Goal: Communication & Community: Connect with others

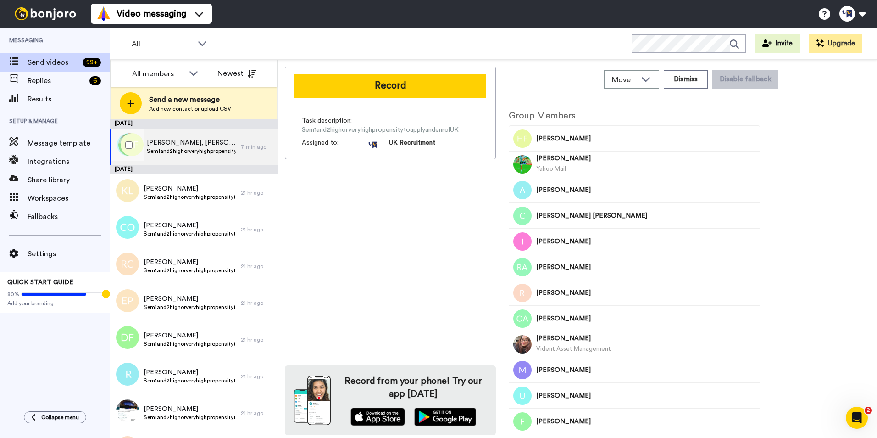
click at [125, 144] on div at bounding box center [127, 145] width 33 height 32
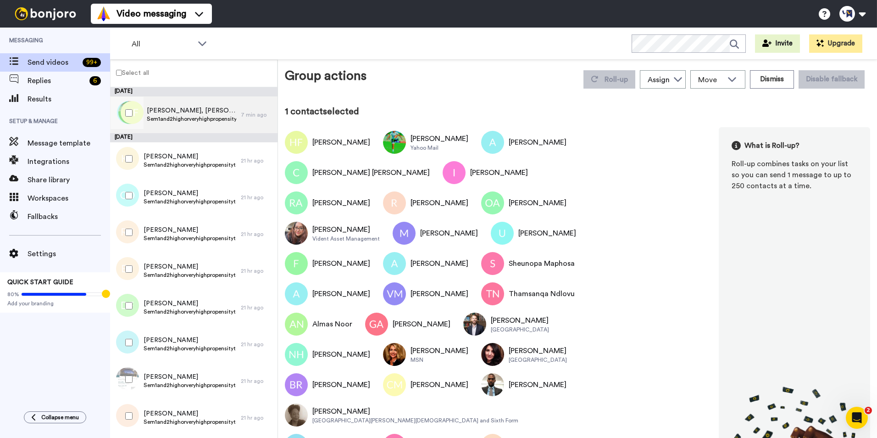
click at [206, 109] on span "[PERSON_NAME], [PERSON_NAME], [PERSON_NAME] & 197 others" at bounding box center [191, 110] width 89 height 9
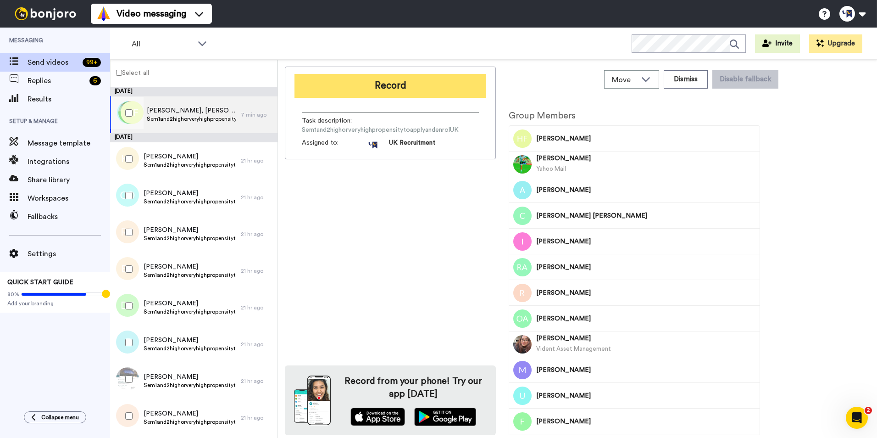
click at [381, 76] on button "Record" at bounding box center [390, 86] width 192 height 24
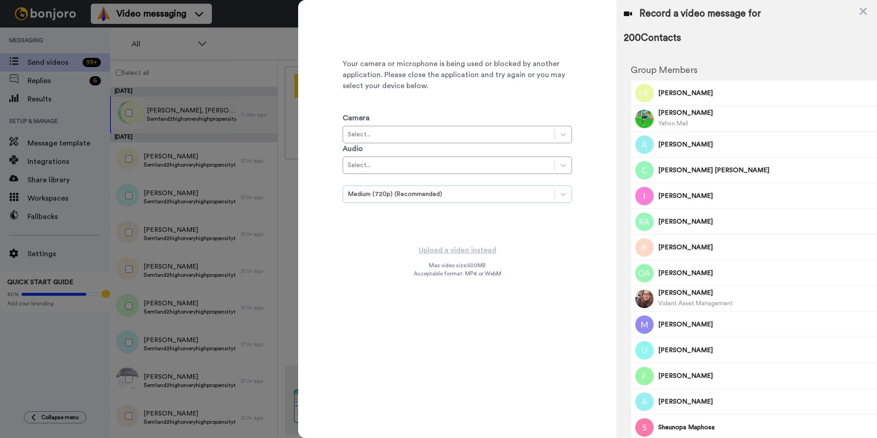
click at [476, 198] on div "Medium (720p) (Recommended)" at bounding box center [449, 193] width 202 height 9
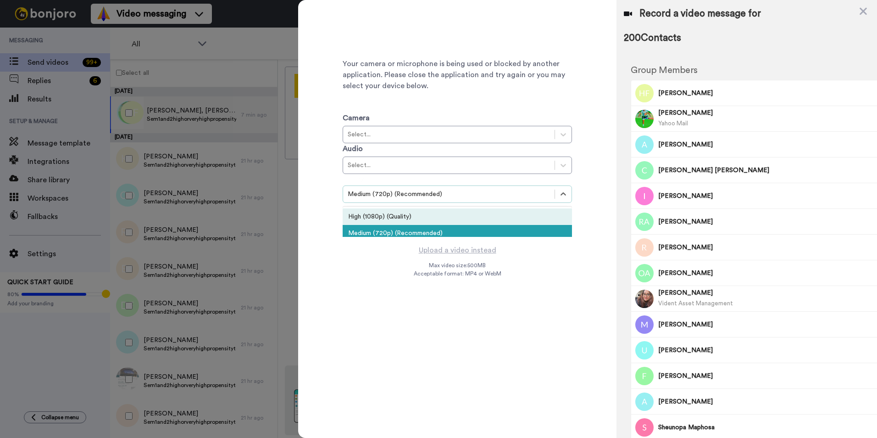
click at [471, 217] on div "High (1080p) (Quality)" at bounding box center [457, 216] width 229 height 17
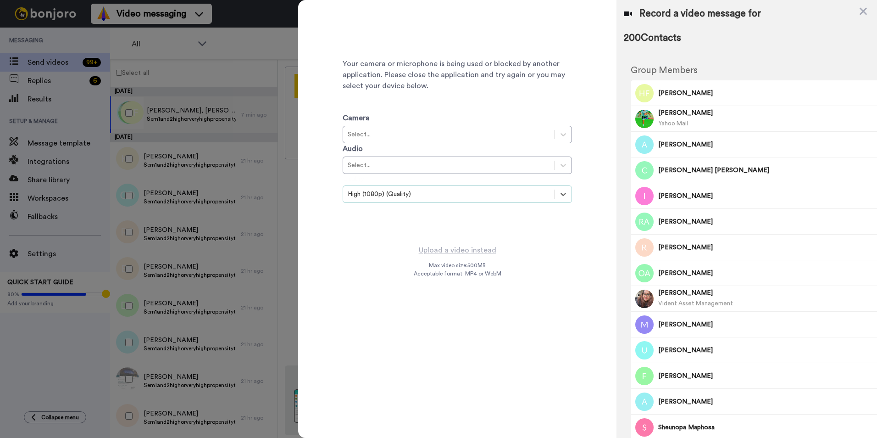
click at [465, 268] on span "Max video size: 500 MB" at bounding box center [457, 264] width 57 height 7
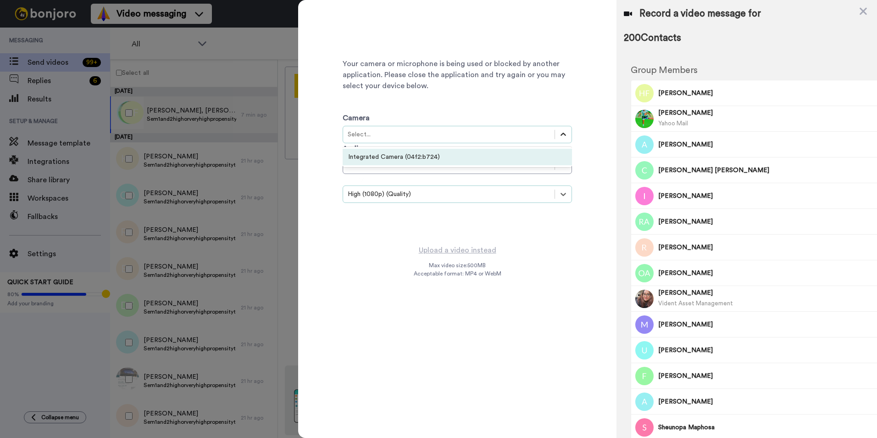
click at [560, 141] on div at bounding box center [563, 134] width 17 height 17
click at [503, 158] on div "Integrated Camera (04f2:b724)" at bounding box center [457, 157] width 229 height 17
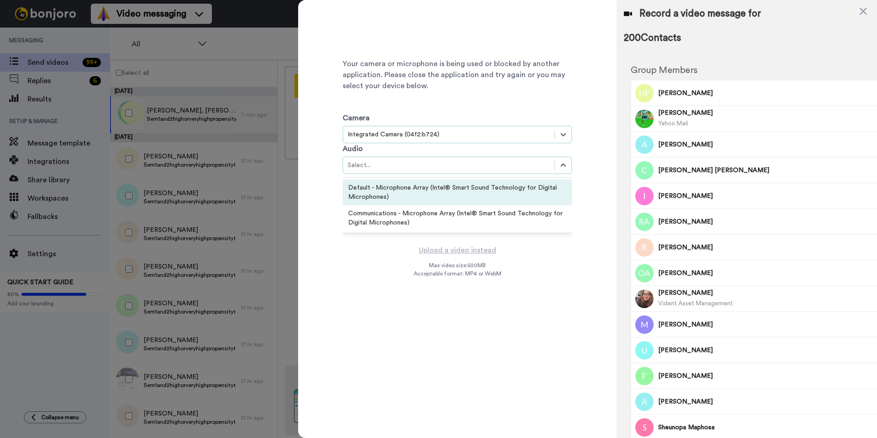
click at [499, 169] on div "Select..." at bounding box center [449, 165] width 202 height 9
click at [451, 197] on div "Default - Microphone Array (Intel® Smart Sound Technology for Digital Microphon…" at bounding box center [457, 192] width 229 height 26
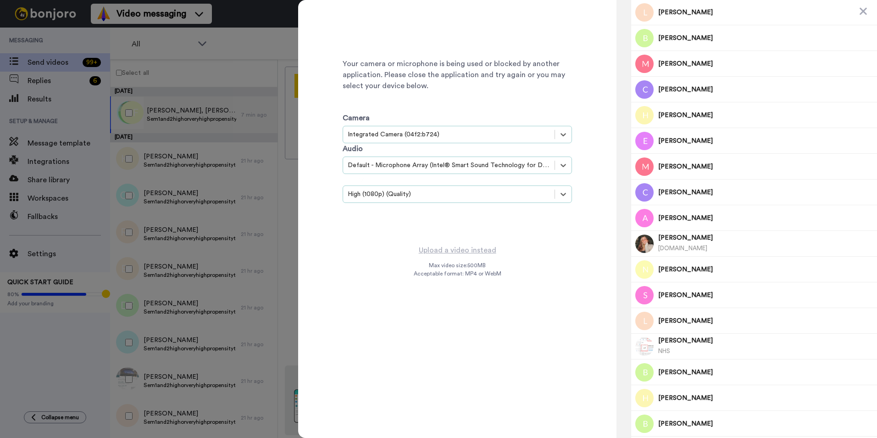
scroll to position [4850, 0]
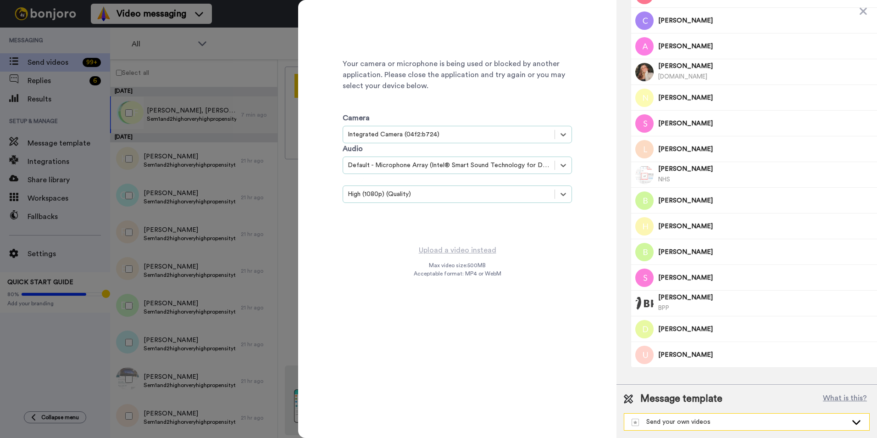
click at [808, 424] on div "Send your own videos" at bounding box center [740, 421] width 216 height 9
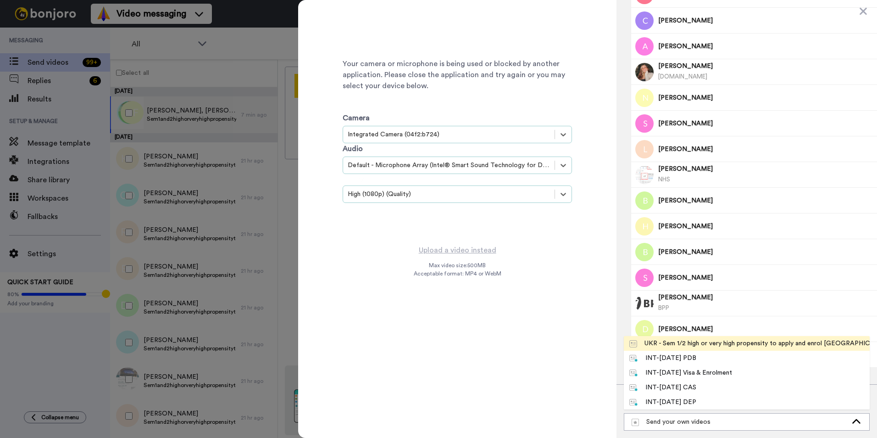
click at [692, 347] on div "UKR - Sem 1/2 high or very high propensity to apply and enrol [GEOGRAPHIC_DATA]" at bounding box center [746, 342] width 235 height 9
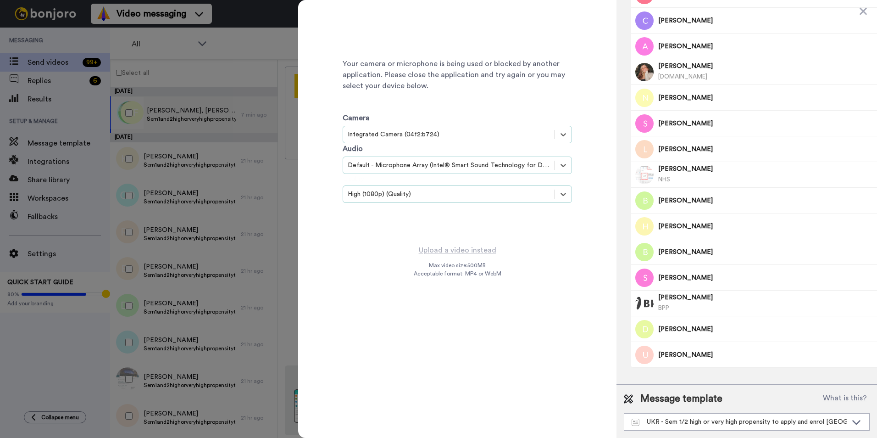
click at [518, 231] on div "Your camera or microphone is being used or blocked by another application. Plea…" at bounding box center [457, 121] width 229 height 229
click at [537, 259] on div "Your camera or microphone is being used or blocked by another application. Plea…" at bounding box center [457, 219] width 318 height 438
click at [864, 10] on icon at bounding box center [862, 11] width 7 height 7
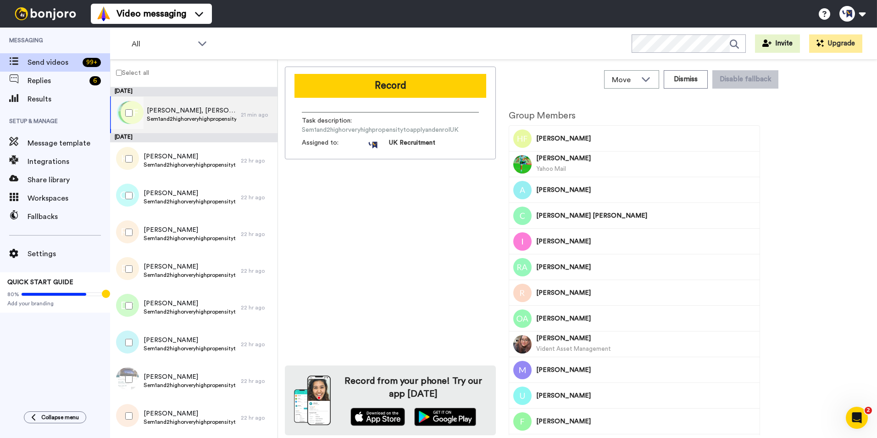
scroll to position [0, 0]
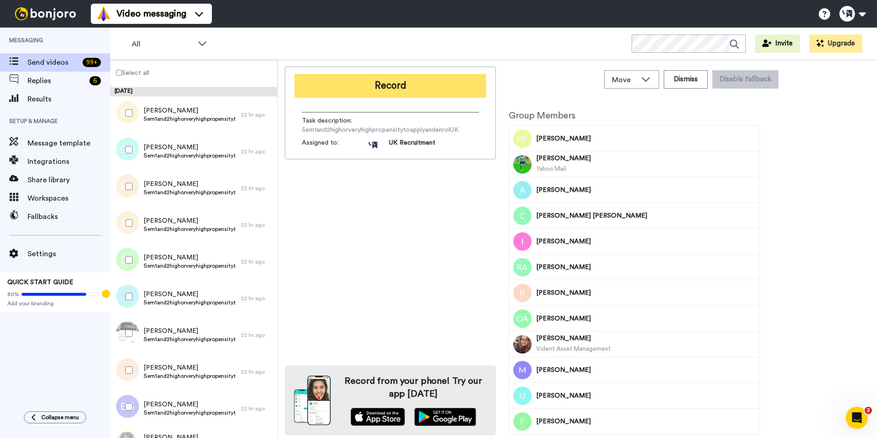
click at [392, 81] on button "Record" at bounding box center [390, 86] width 192 height 24
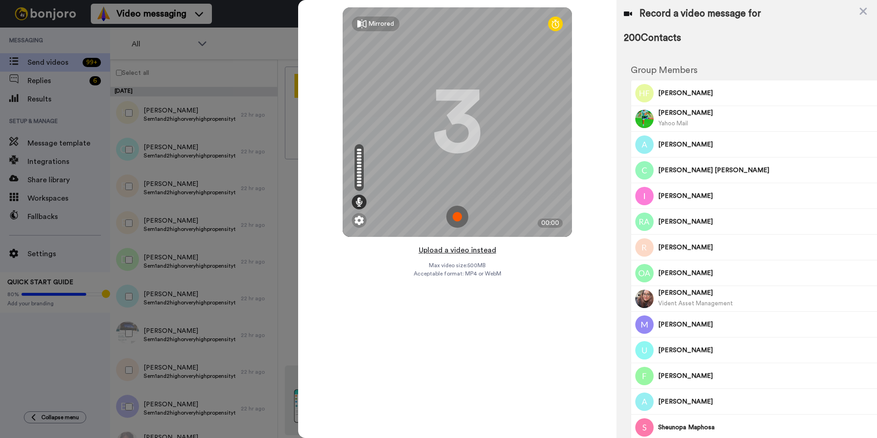
click at [445, 251] on button "Upload a video instead" at bounding box center [457, 250] width 83 height 12
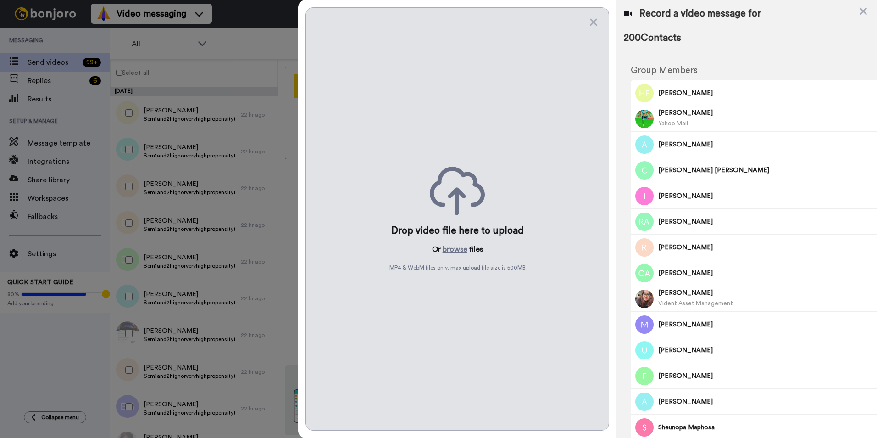
click at [588, 25] on div "Drop video file here to upload Or browse files MP4 & WebM files only, max uploa…" at bounding box center [457, 218] width 304 height 423
click at [593, 22] on icon at bounding box center [593, 22] width 7 height 7
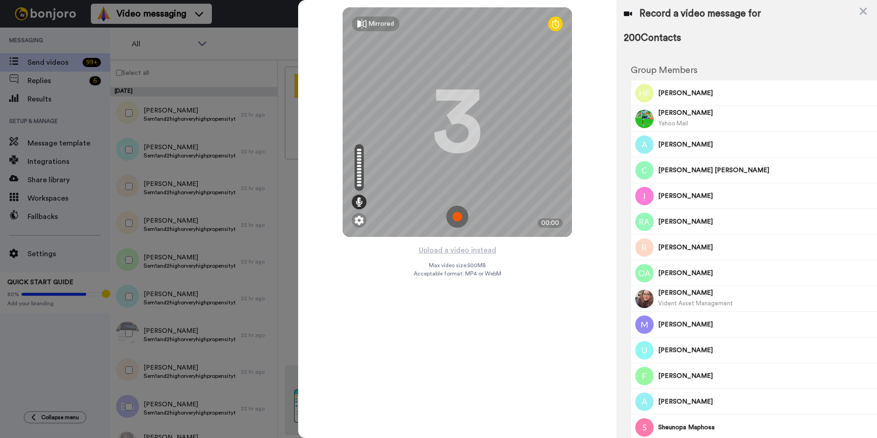
click at [862, 13] on icon at bounding box center [863, 11] width 9 height 11
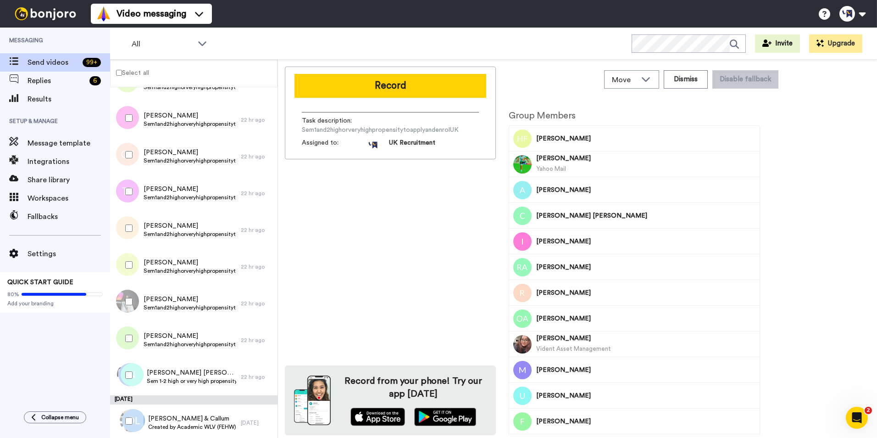
scroll to position [7058, 0]
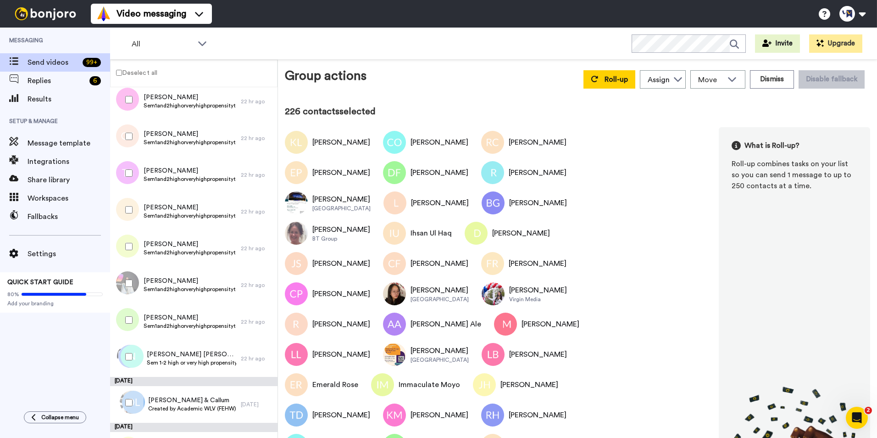
scroll to position [7150, 0]
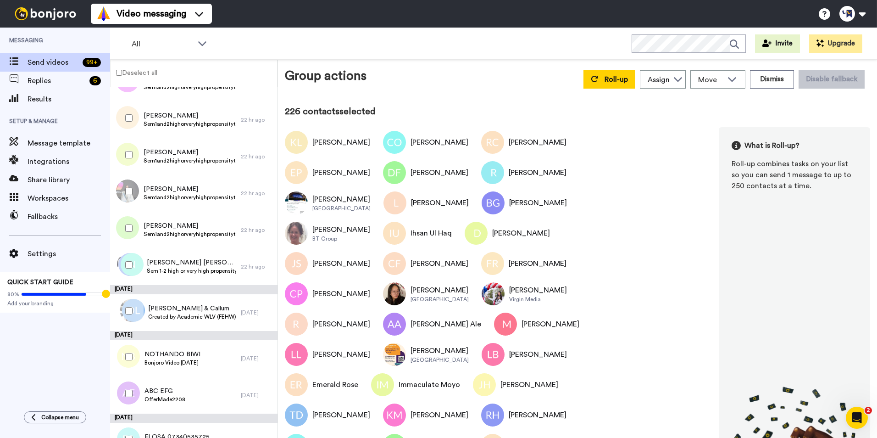
click at [130, 306] on div at bounding box center [127, 310] width 33 height 32
click at [131, 365] on div at bounding box center [127, 356] width 33 height 32
click at [132, 398] on div at bounding box center [127, 393] width 33 height 32
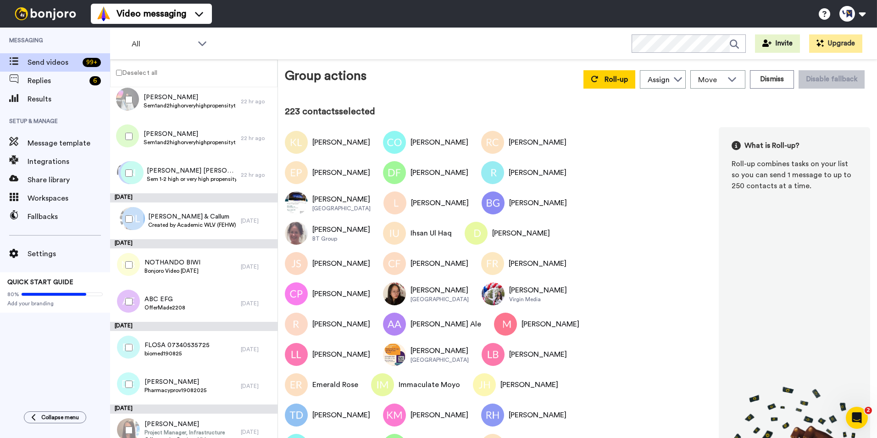
click at [132, 390] on div at bounding box center [127, 384] width 33 height 32
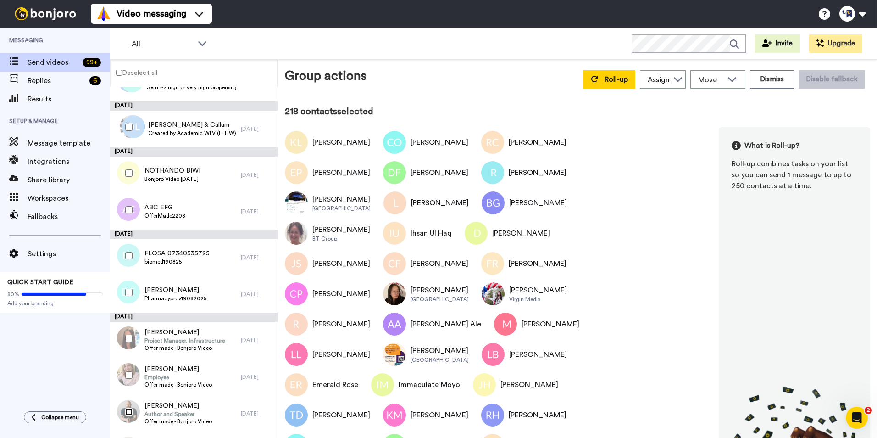
scroll to position [7471, 0]
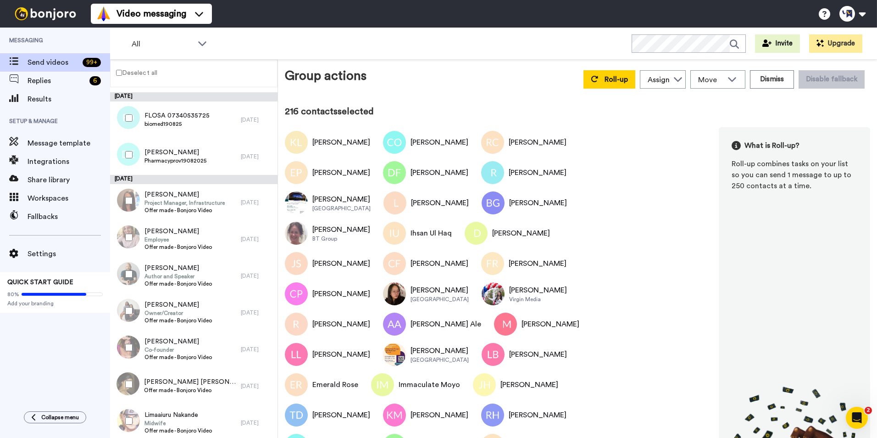
click at [125, 383] on div at bounding box center [127, 384] width 33 height 32
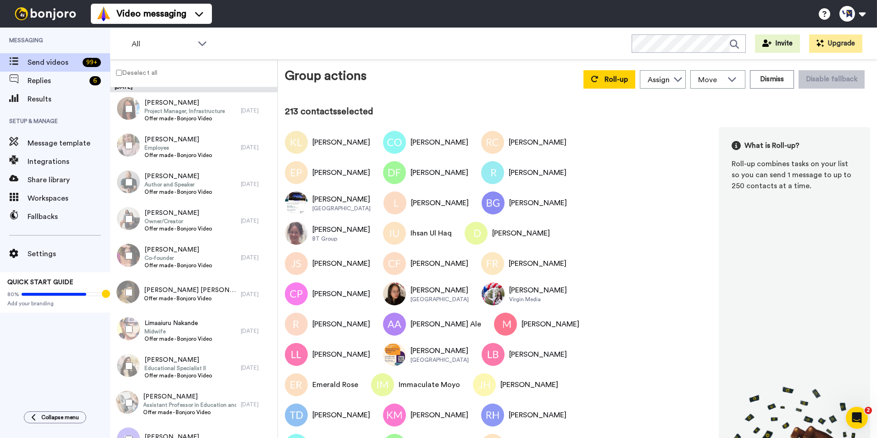
click at [129, 397] on div at bounding box center [127, 402] width 33 height 32
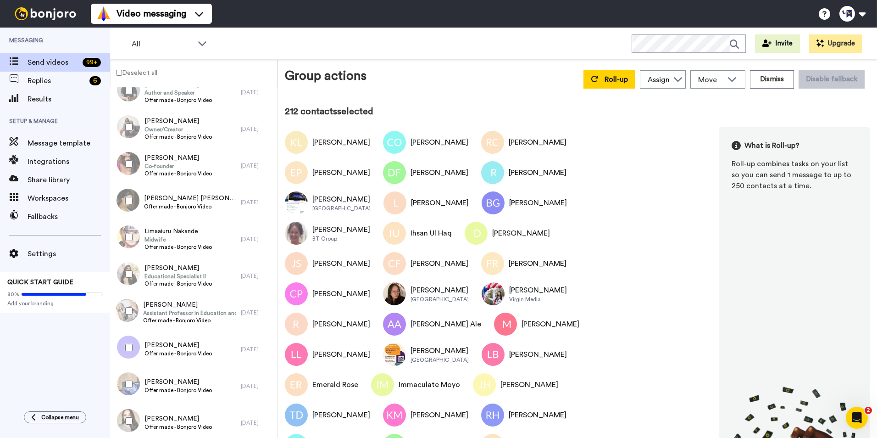
scroll to position [7700, 0]
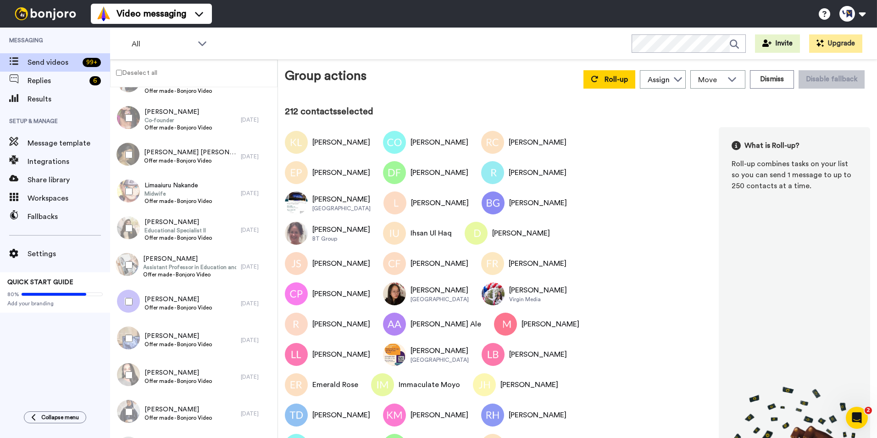
click at [129, 323] on div at bounding box center [127, 338] width 33 height 32
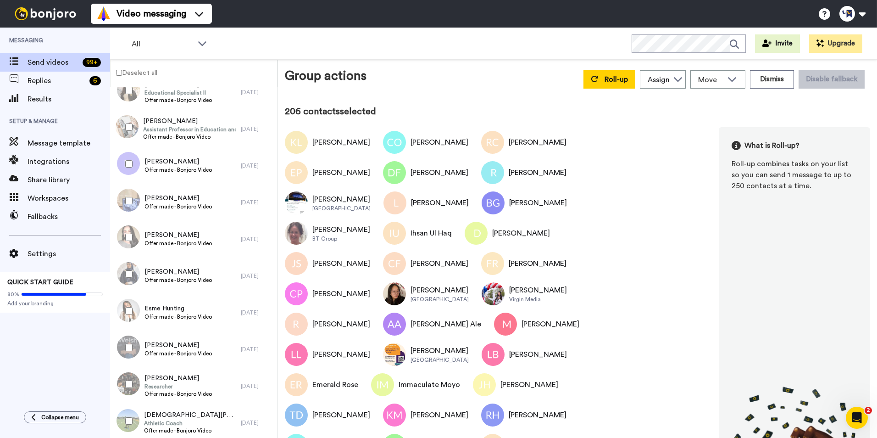
click at [132, 379] on div at bounding box center [127, 384] width 33 height 32
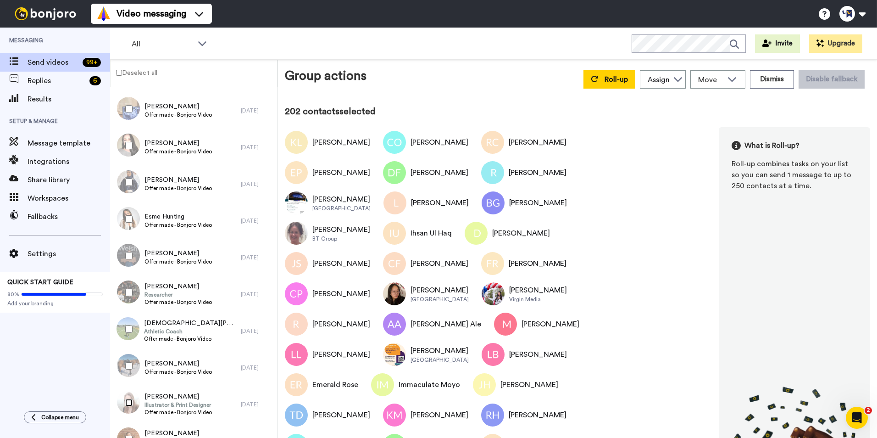
scroll to position [8021, 0]
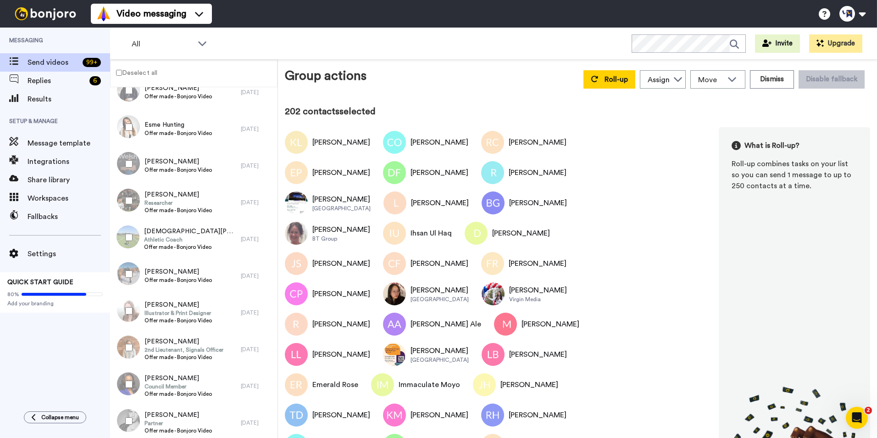
click at [127, 343] on div at bounding box center [127, 347] width 33 height 32
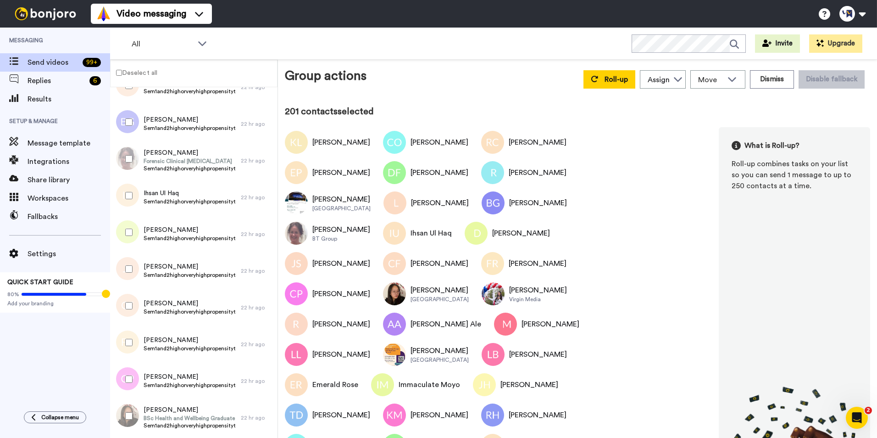
scroll to position [0, 0]
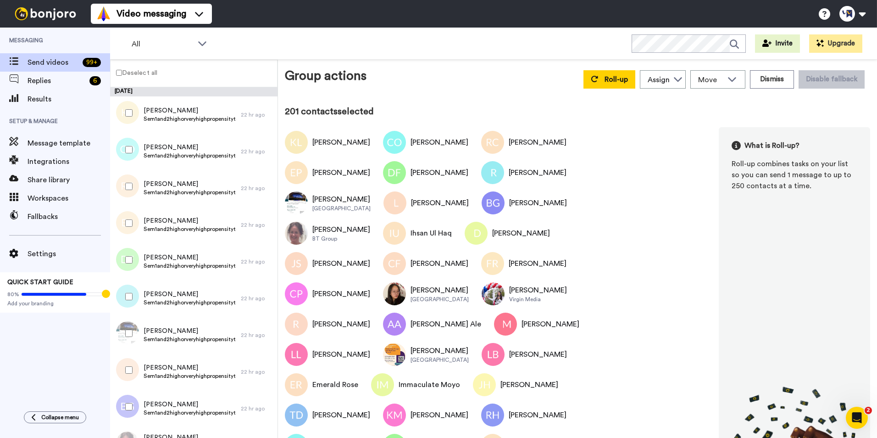
drag, startPoint x: 203, startPoint y: 116, endPoint x: 427, endPoint y: 60, distance: 230.6
click at [427, 60] on div "Group actions Roll-up Assign [PERSON_NAME] [PERSON_NAME] WLV Academic (FSE) [PE…" at bounding box center [577, 249] width 599 height 378
click at [597, 77] on button "Roll-up" at bounding box center [609, 79] width 52 height 18
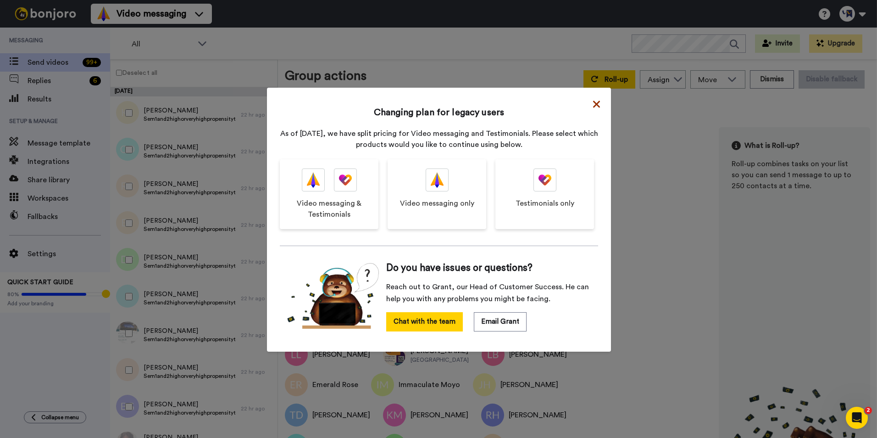
click at [593, 104] on icon at bounding box center [596, 103] width 7 height 7
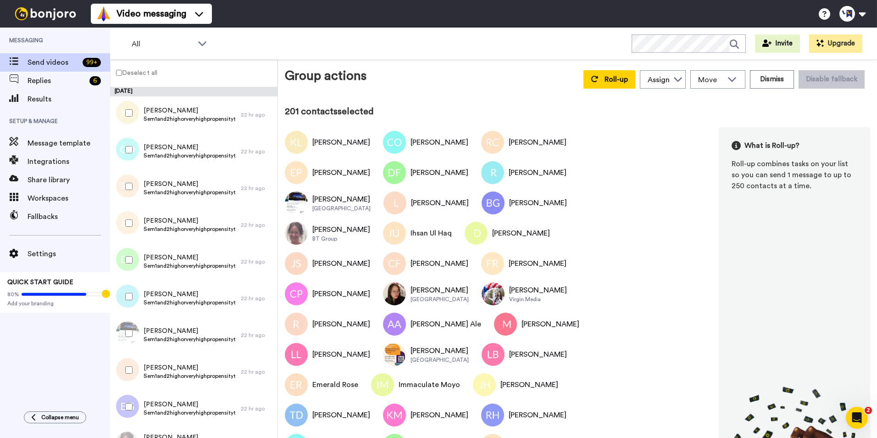
click at [133, 115] on div at bounding box center [127, 113] width 33 height 32
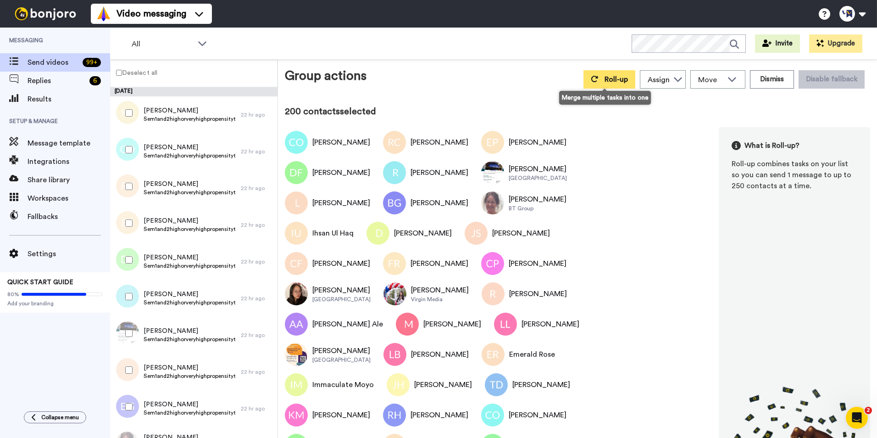
click at [593, 74] on button "Roll-up" at bounding box center [609, 79] width 52 height 18
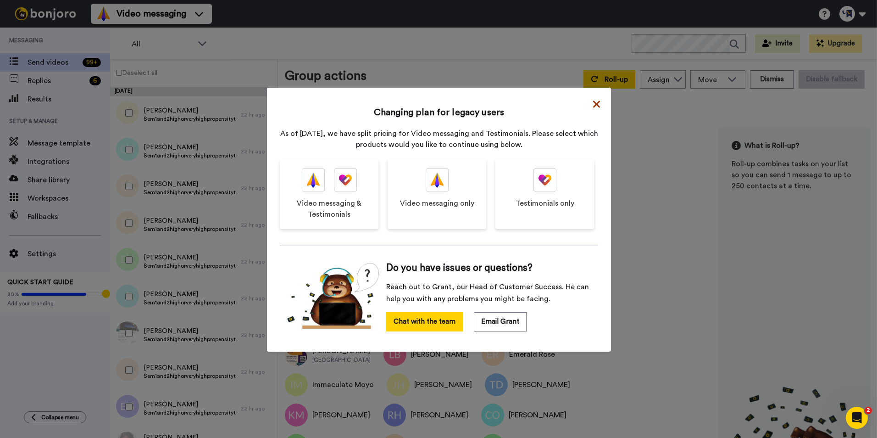
click at [595, 108] on icon at bounding box center [596, 104] width 7 height 11
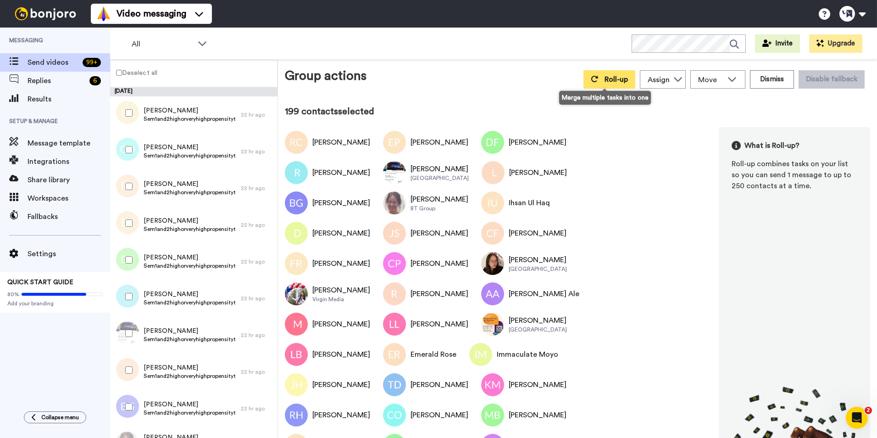
click at [616, 79] on span "Roll-up" at bounding box center [615, 79] width 23 height 7
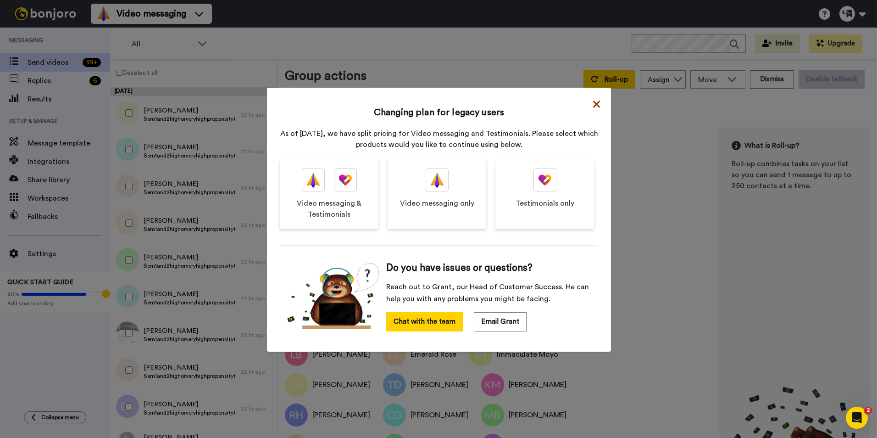
click at [593, 103] on icon at bounding box center [596, 103] width 7 height 7
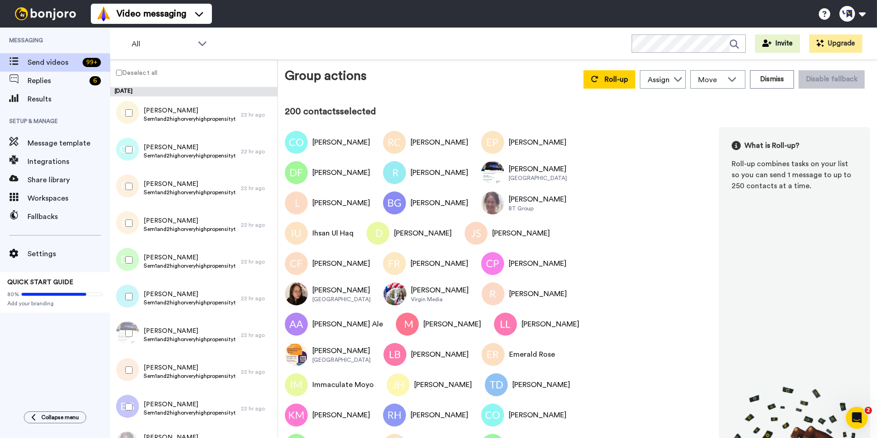
click at [127, 118] on div at bounding box center [127, 113] width 33 height 32
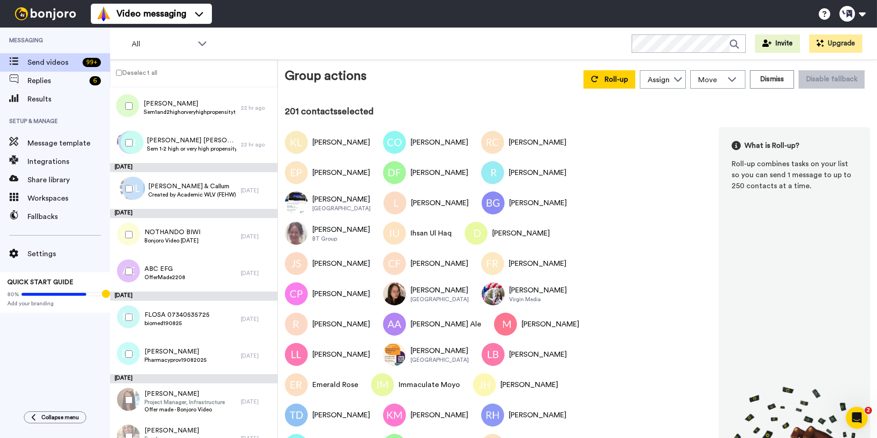
scroll to position [7233, 0]
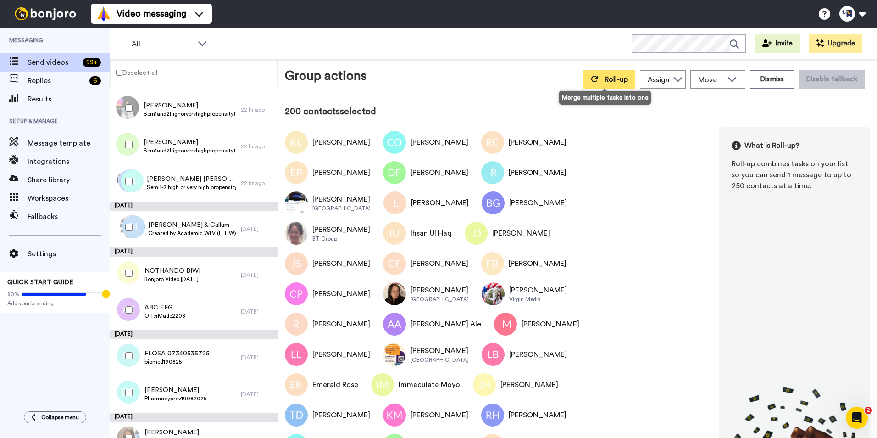
click at [593, 80] on icon at bounding box center [594, 78] width 7 height 7
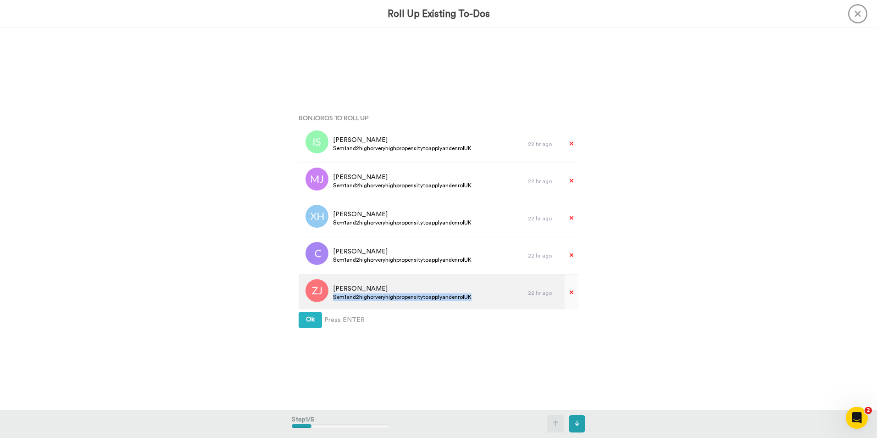
drag, startPoint x: 469, startPoint y: 297, endPoint x: 328, endPoint y: 297, distance: 140.3
click at [328, 297] on div "[PERSON_NAME] Sem1and2highorveryhighpropensitytoapplyandenrolUK" at bounding box center [413, 292] width 229 height 37
copy span "Sem1and2highorveryhighpropensitytoapplyandenrolUK"
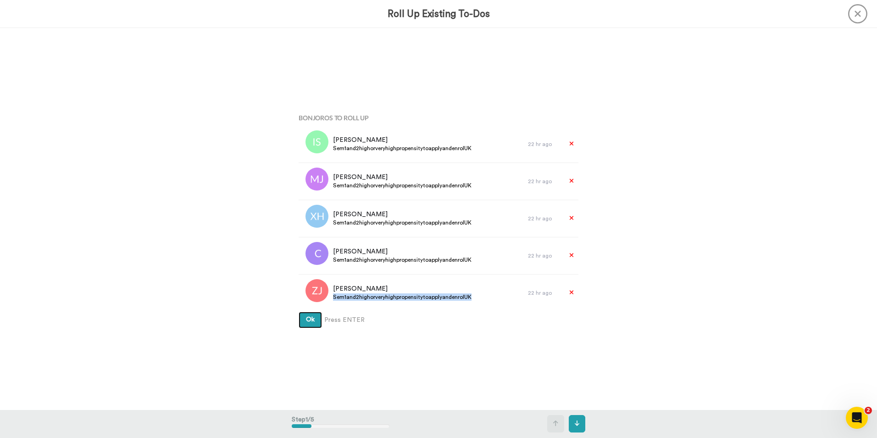
click at [305, 324] on button "Ok" at bounding box center [310, 319] width 23 height 17
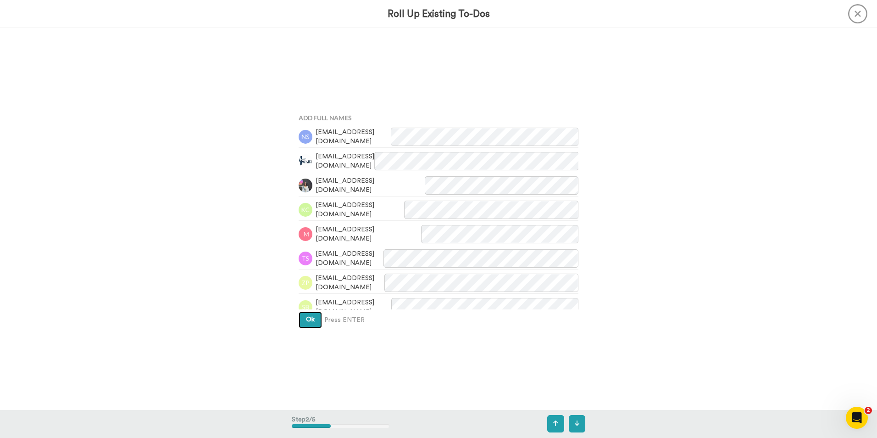
click at [305, 324] on button "Ok" at bounding box center [310, 319] width 23 height 17
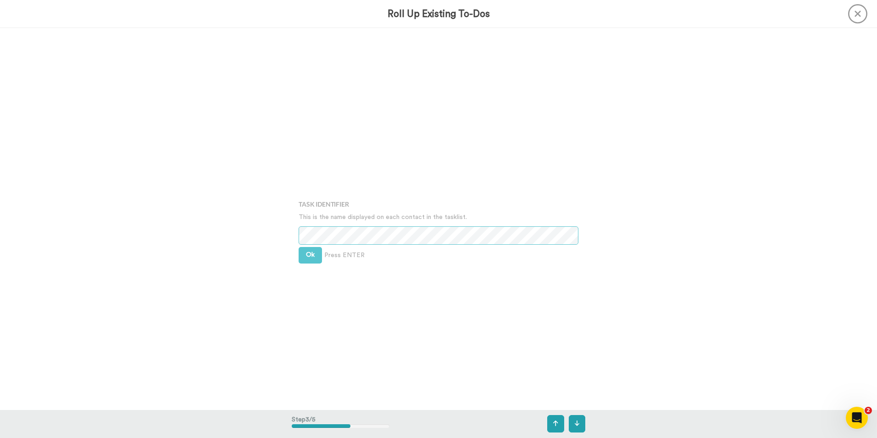
scroll to position [763, 0]
click at [306, 246] on span "Ok" at bounding box center [310, 243] width 9 height 6
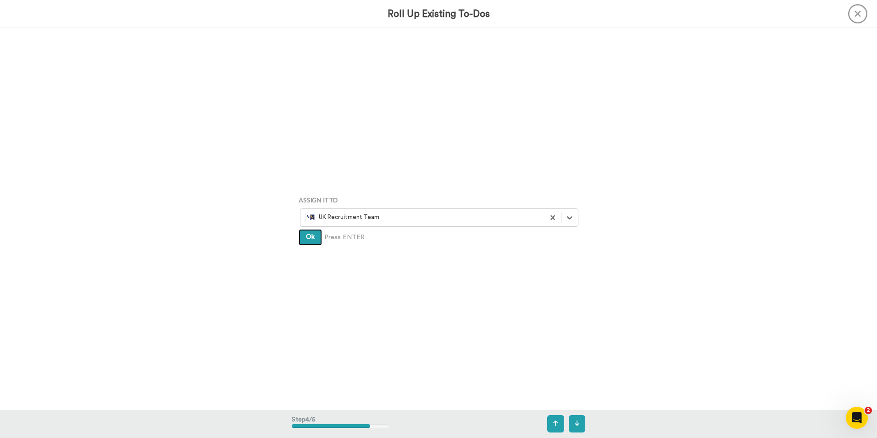
click at [305, 243] on button "Ok" at bounding box center [310, 237] width 23 height 17
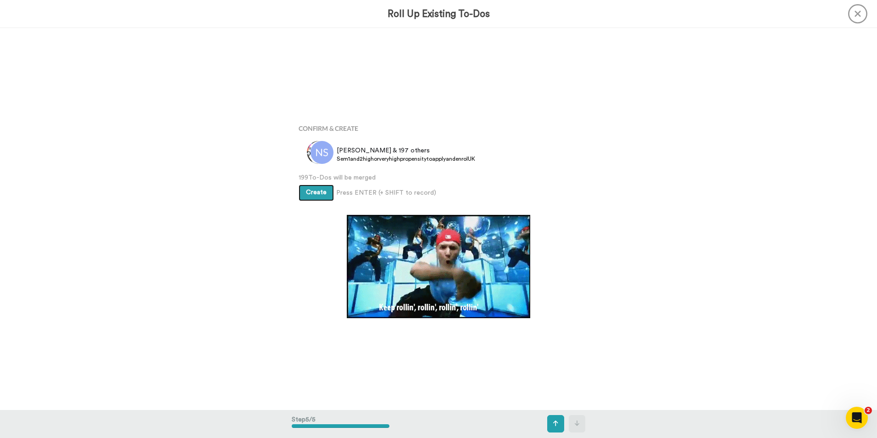
scroll to position [1526, 0]
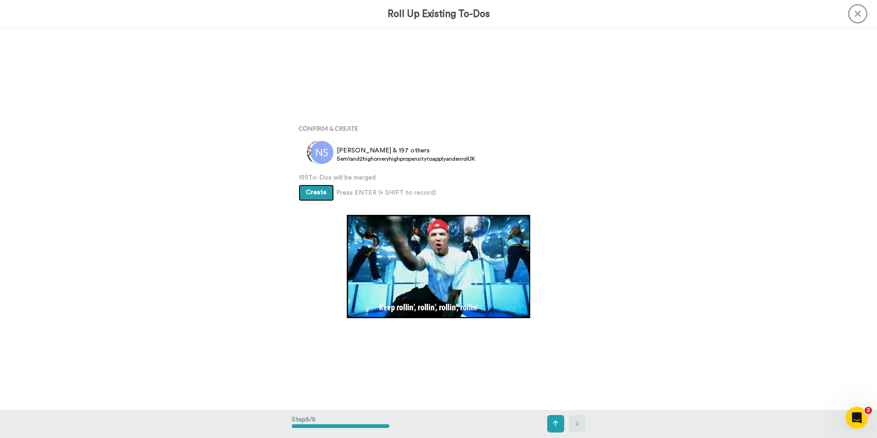
click at [311, 186] on button "Create" at bounding box center [316, 192] width 35 height 17
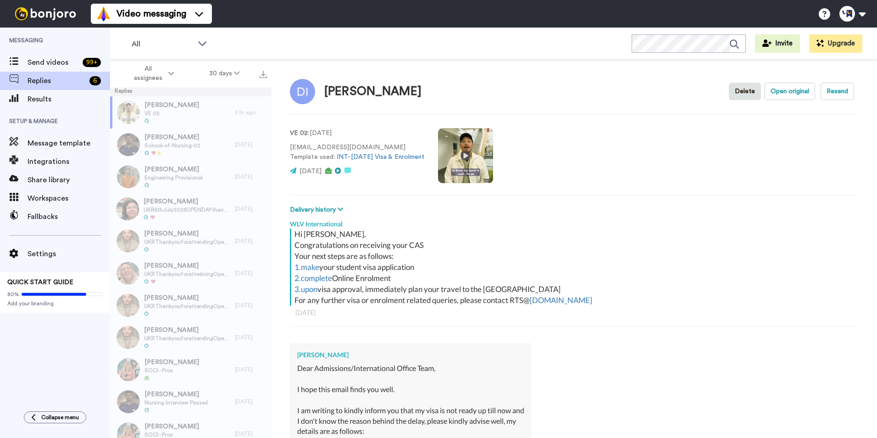
type textarea "x"
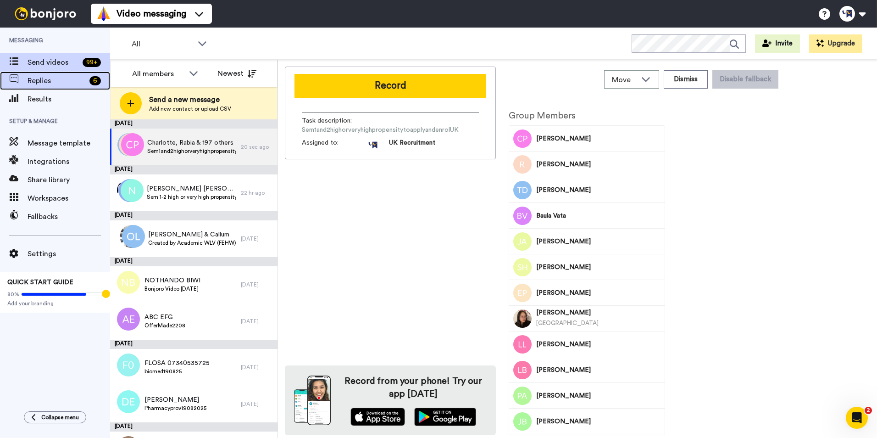
click at [71, 83] on span "Replies" at bounding box center [57, 80] width 58 height 11
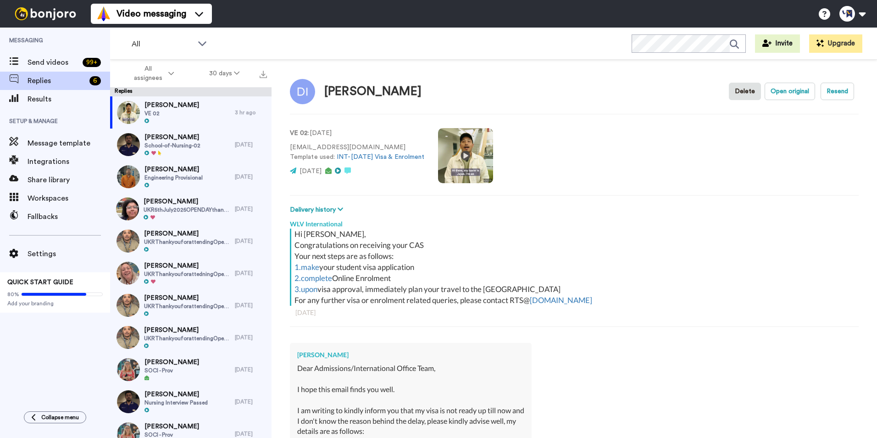
scroll to position [46, 0]
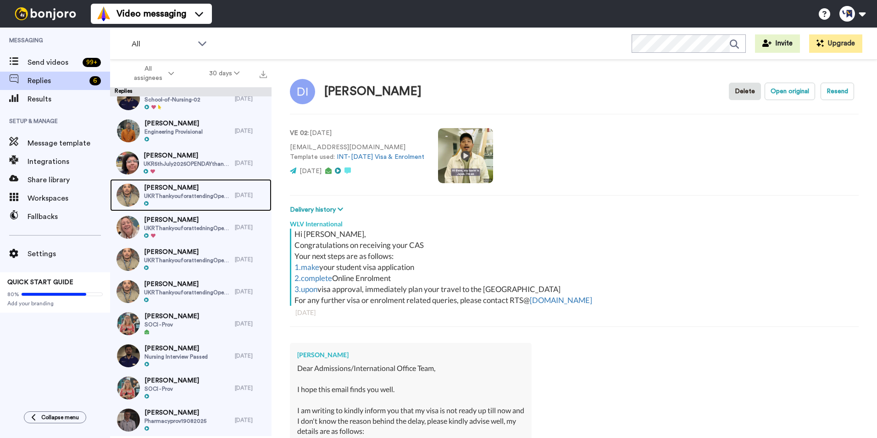
click at [157, 191] on span "Mohammad Hashim" at bounding box center [187, 187] width 86 height 9
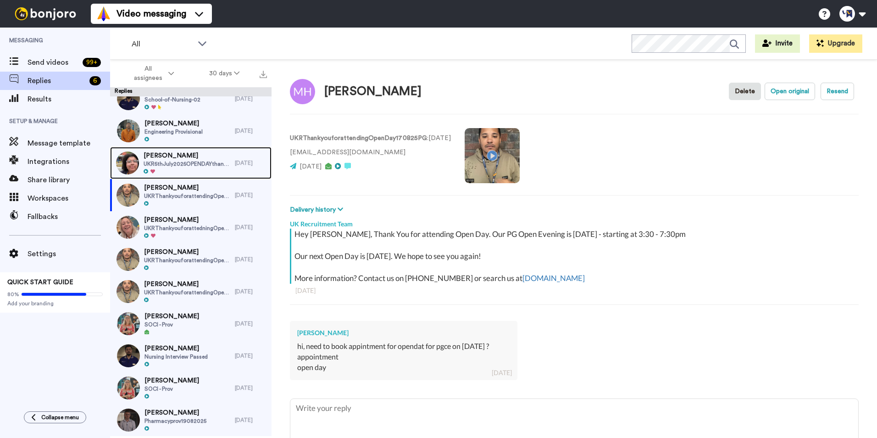
click at [181, 172] on div at bounding box center [187, 171] width 87 height 6
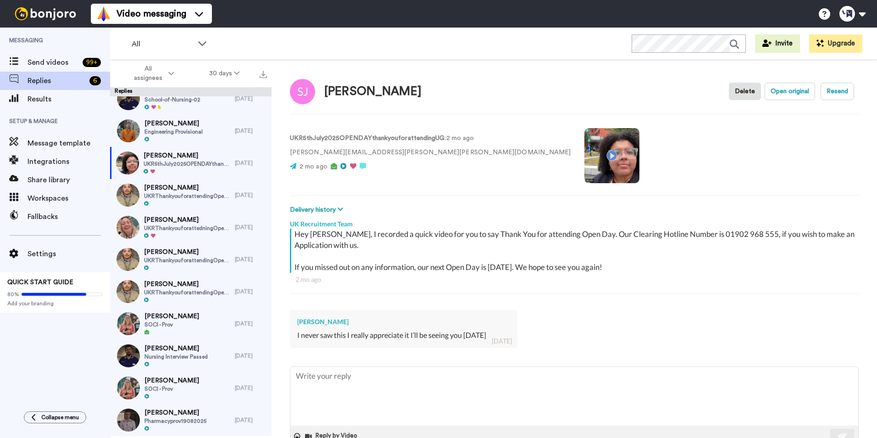
type textarea "x"
